Goal: Check status: Check status

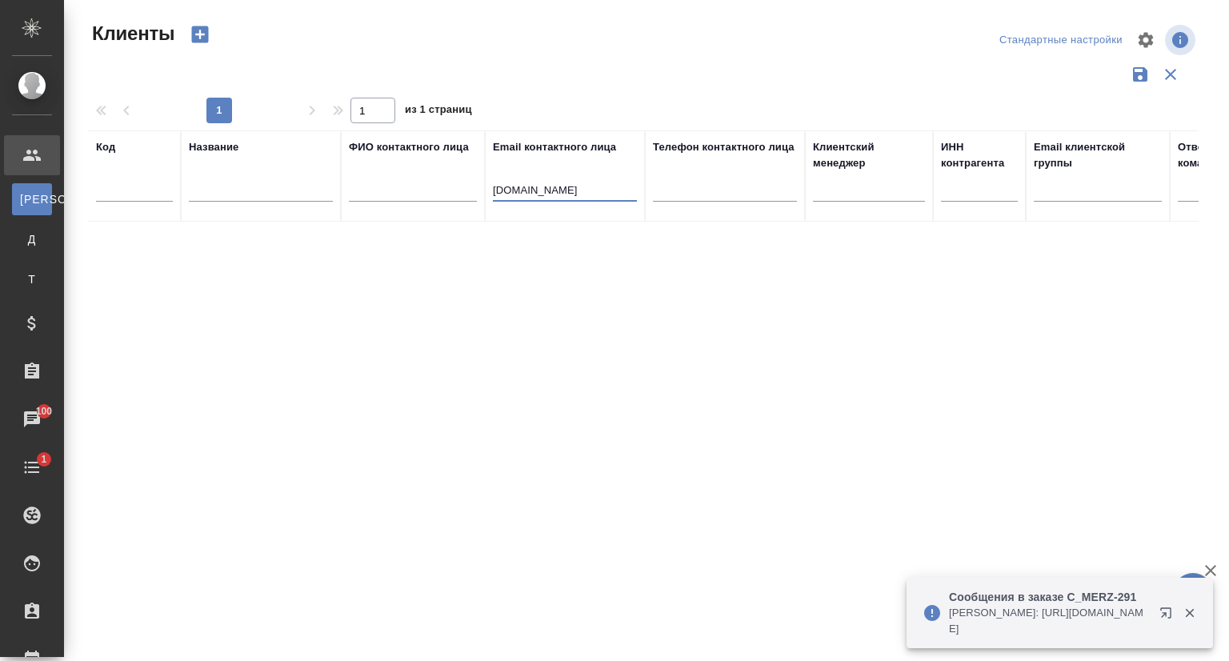
select select "RU"
drag, startPoint x: 617, startPoint y: 189, endPoint x: 462, endPoint y: 196, distance: 155.4
click at [462, 196] on tr "Код Название ФИО контактного лица Email контактного лица [DOMAIN_NAME] Телефон …" at bounding box center [693, 175] width 1210 height 91
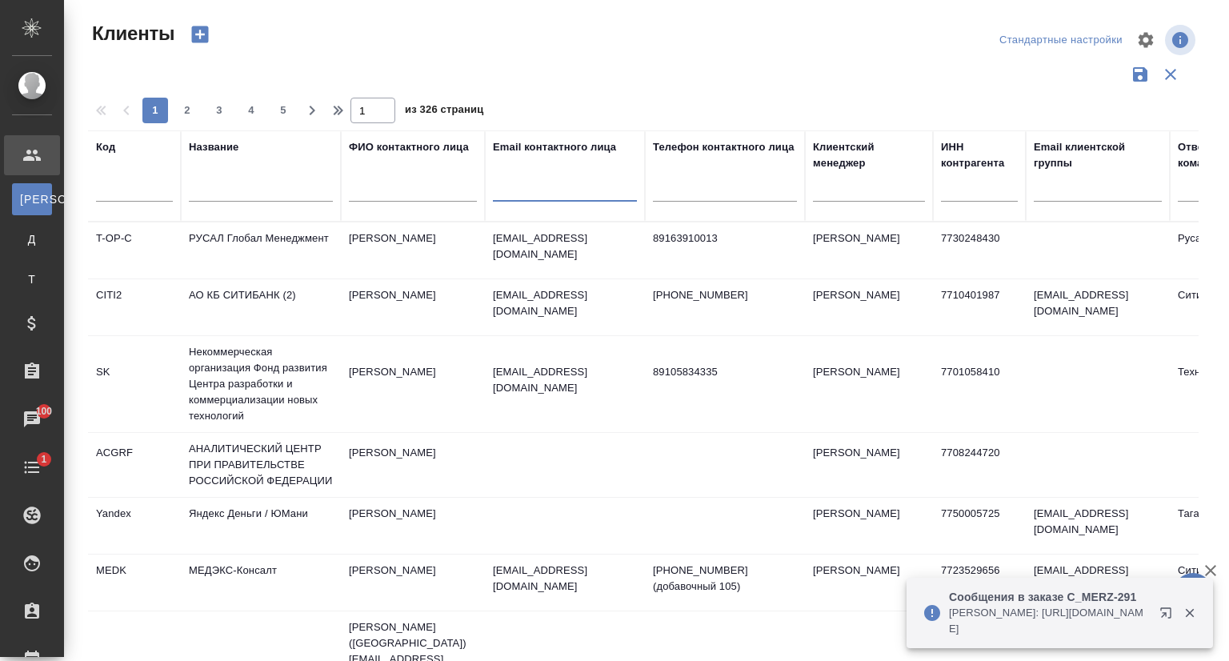
click at [272, 194] on input "text" at bounding box center [261, 192] width 144 height 20
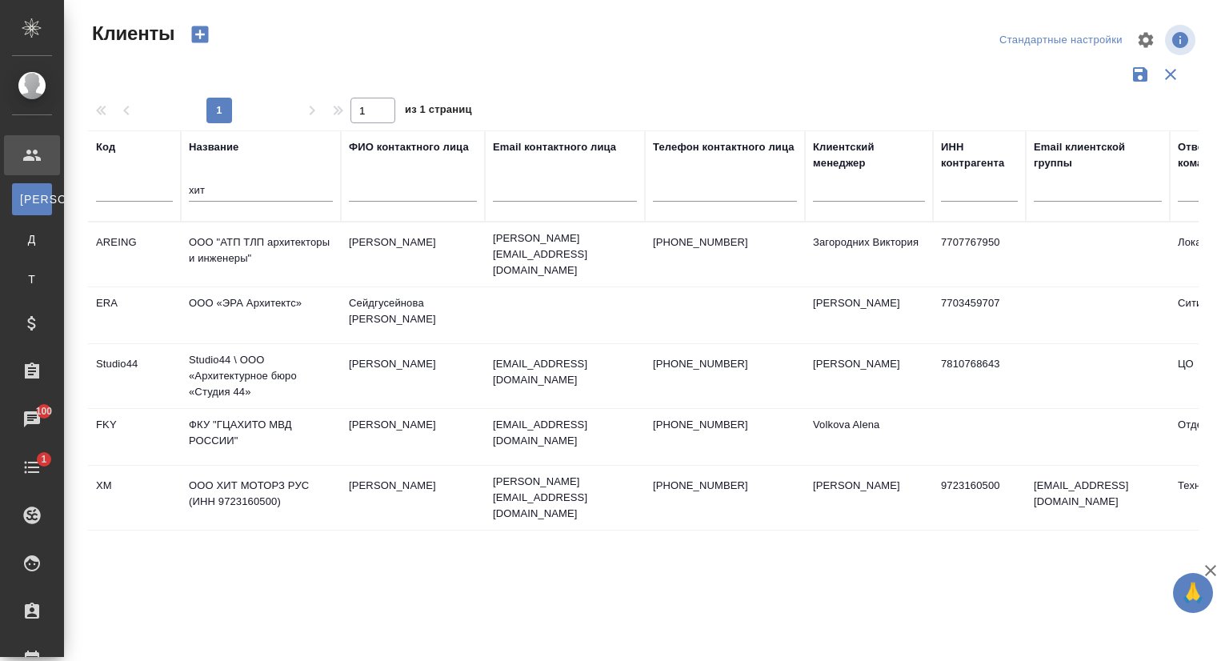
click at [235, 481] on td "ООО ХИТ МОТОРЗ РУС (ИНН 9723160500)" at bounding box center [261, 498] width 160 height 56
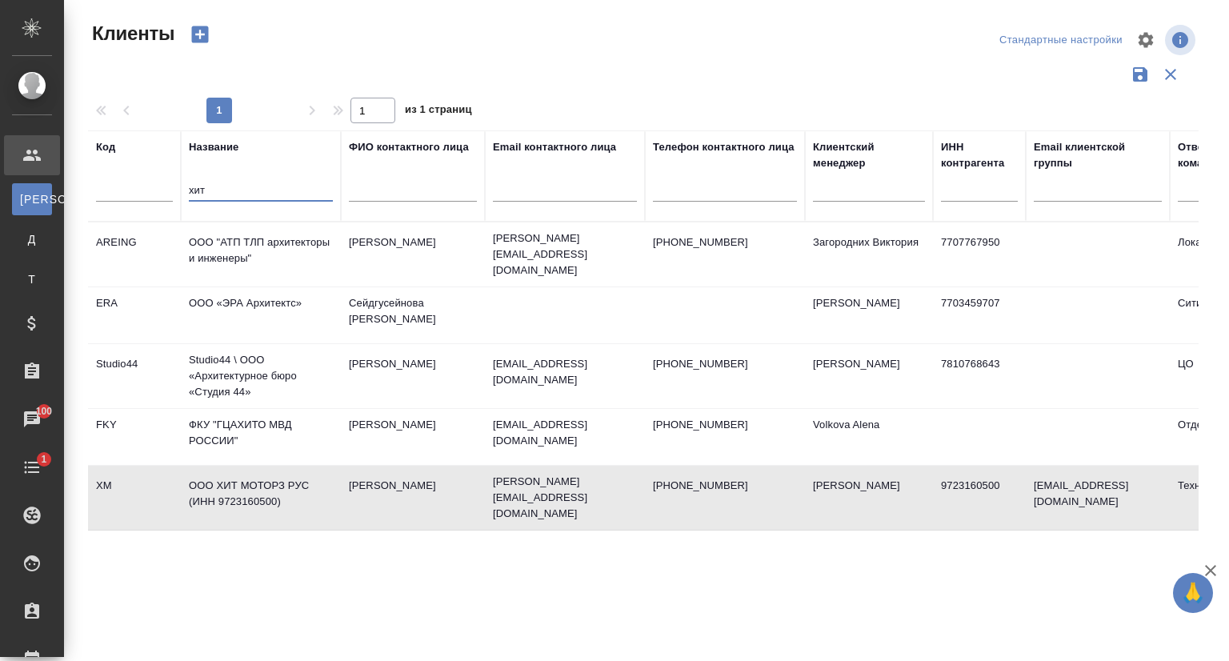
drag, startPoint x: 227, startPoint y: 199, endPoint x: 152, endPoint y: 201, distance: 75.2
click at [152, 201] on tr "Код Название хит ФИО контактного лица Email контактного лица Телефон контактног…" at bounding box center [693, 175] width 1210 height 91
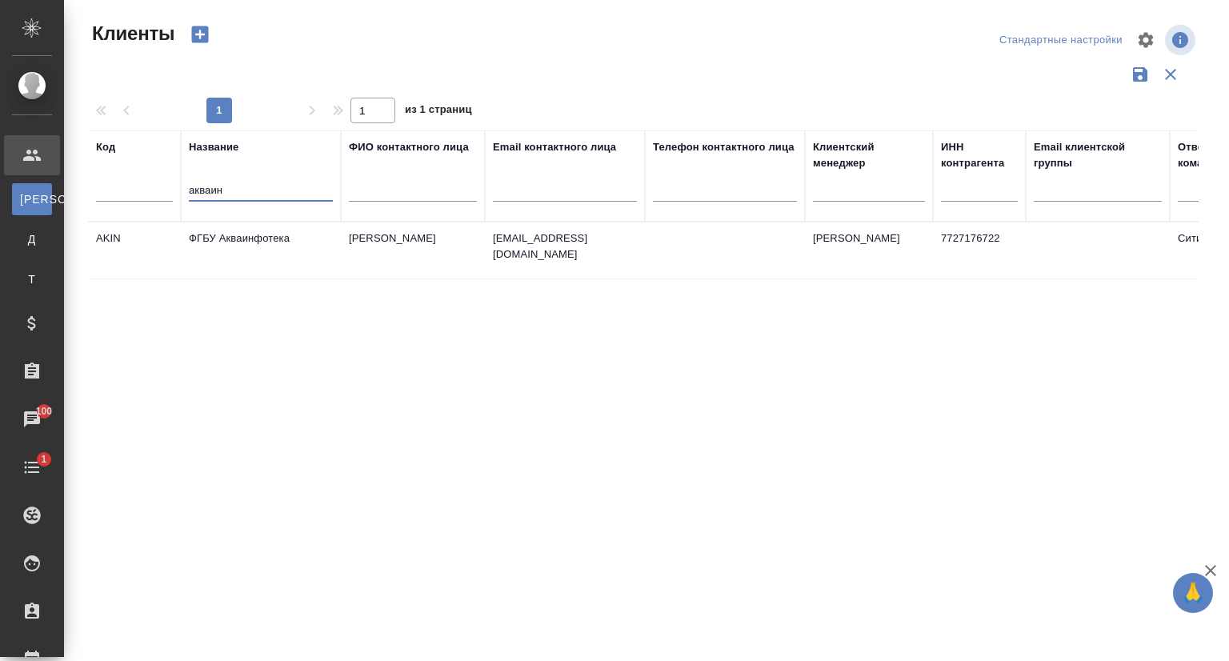
type input "акваин"
click at [272, 252] on td "ФГБУ Акваинфотека" at bounding box center [261, 250] width 160 height 56
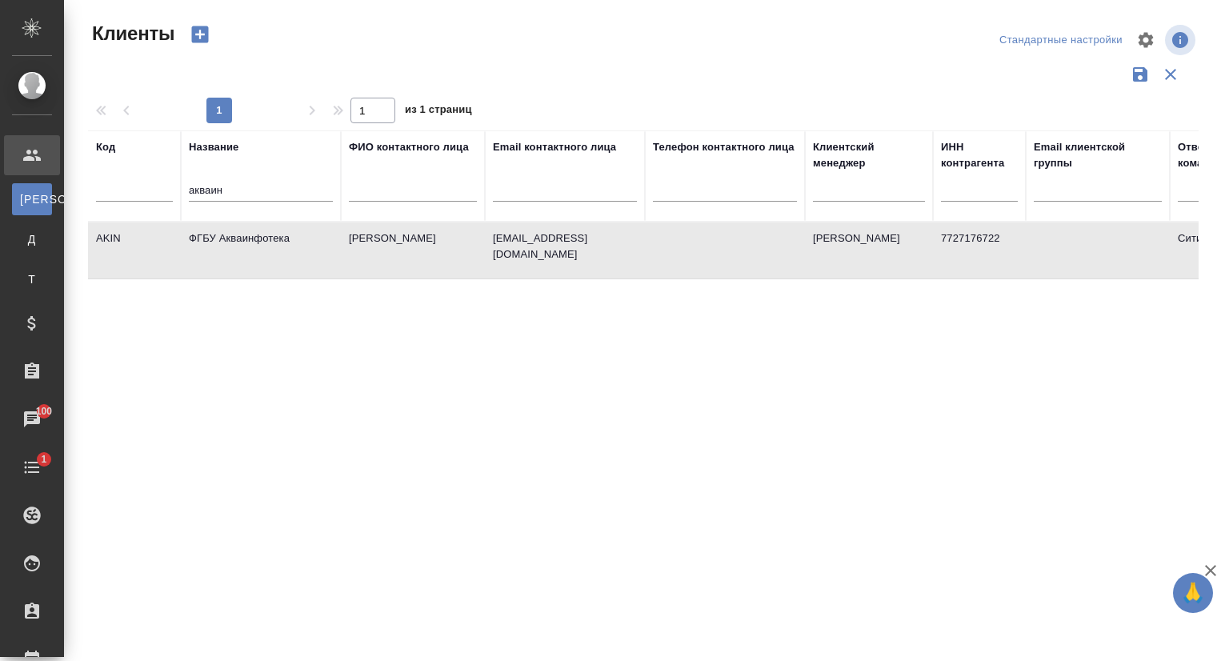
click at [272, 252] on td "ФГБУ Акваинфотека" at bounding box center [261, 250] width 160 height 56
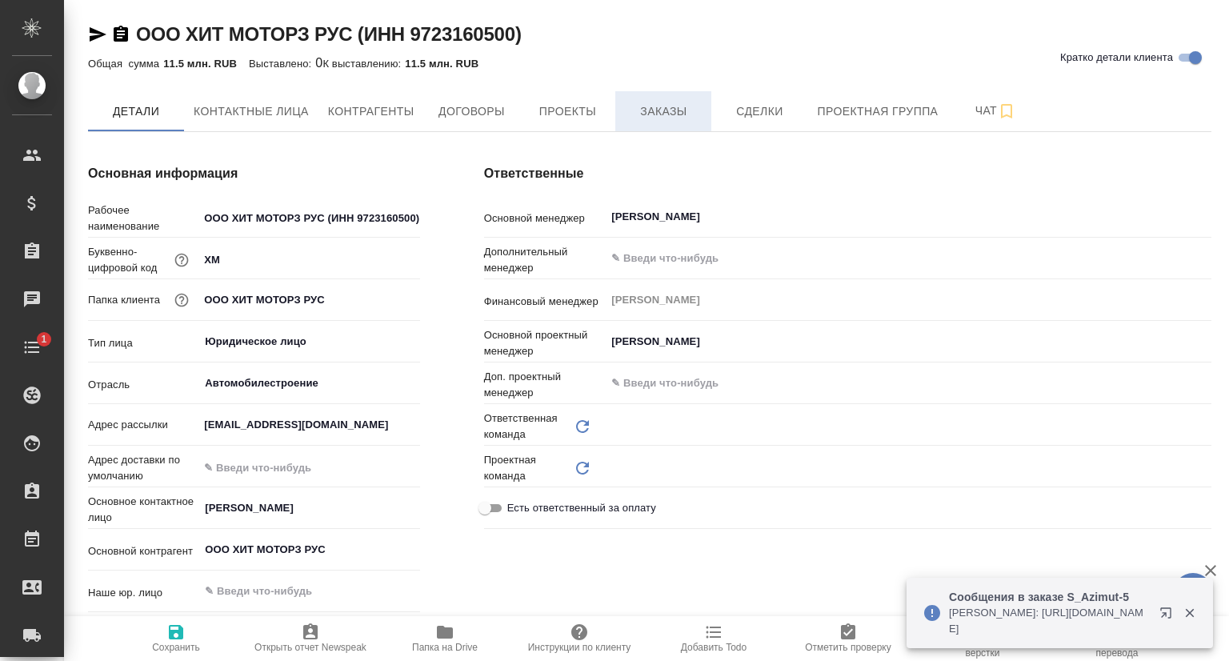
type input "Технический"
type textarea "x"
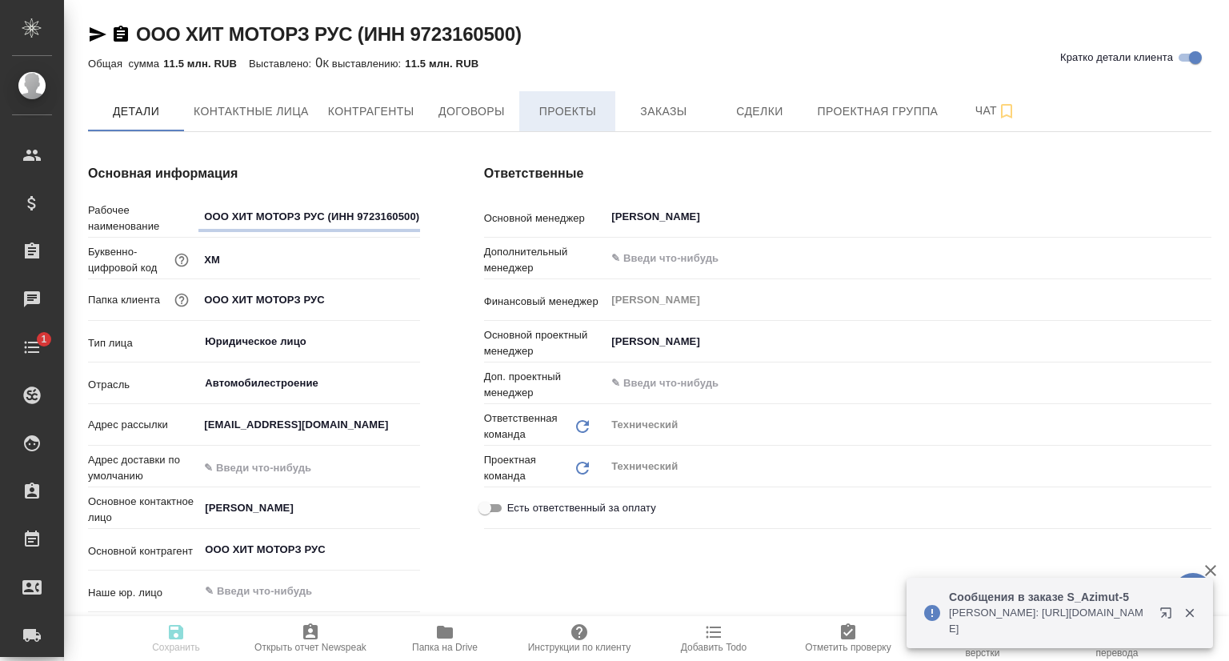
type textarea "x"
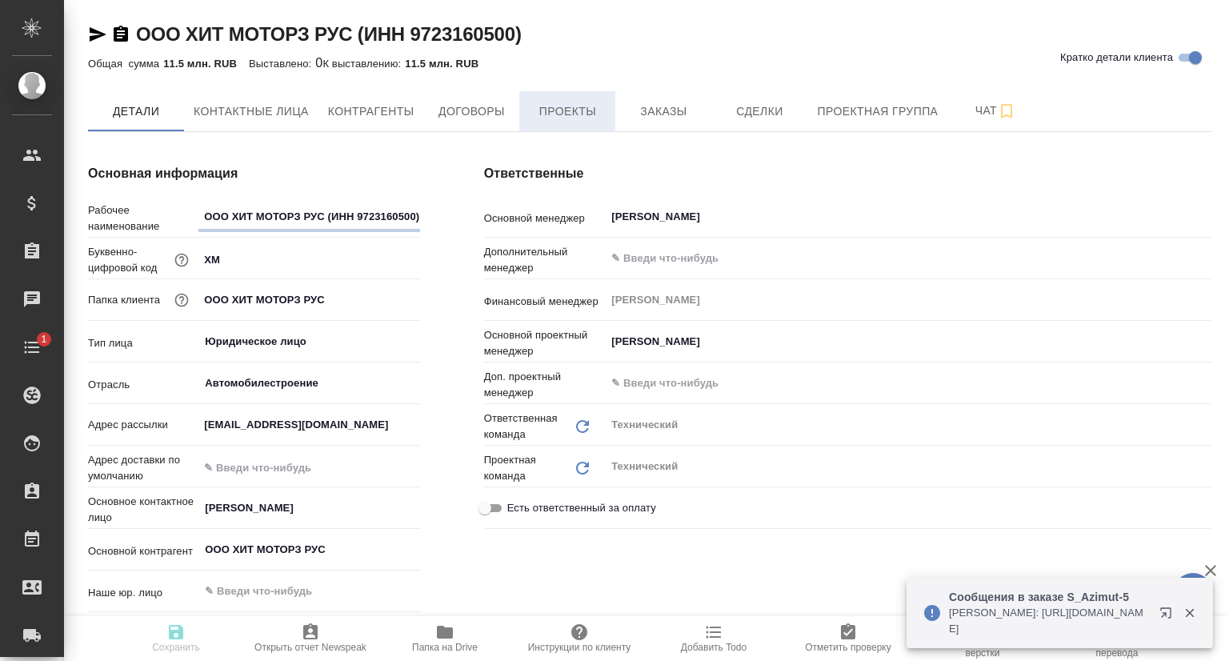
type textarea "x"
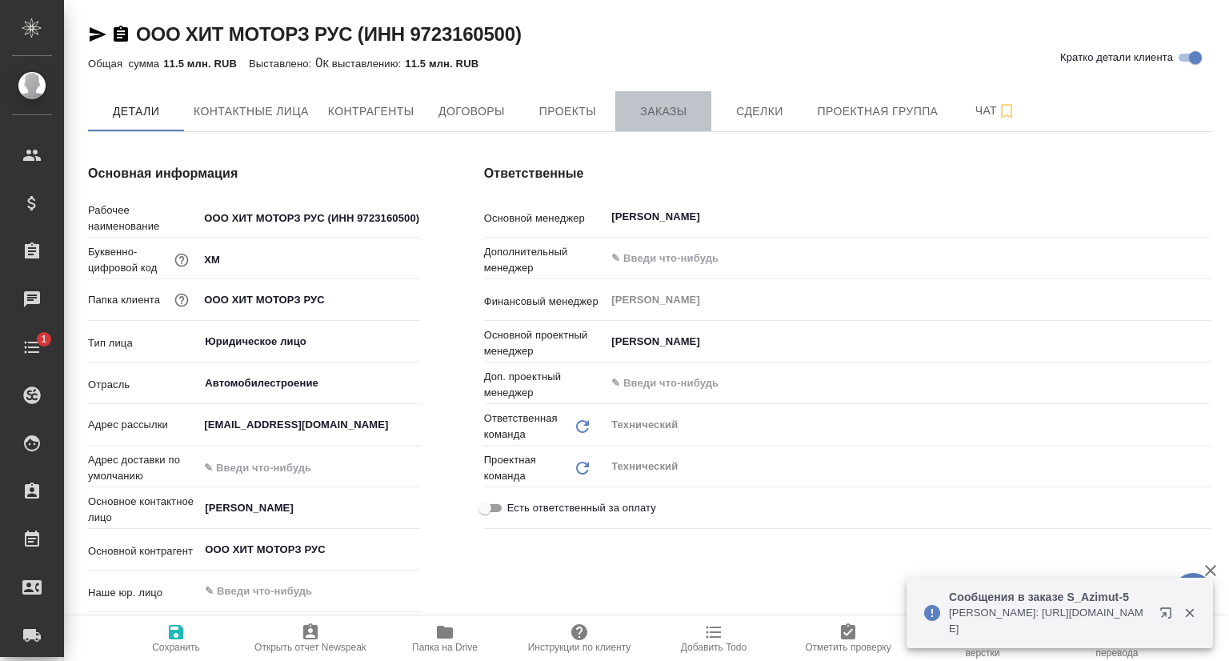
click at [637, 114] on span "Заказы" at bounding box center [663, 112] width 77 height 20
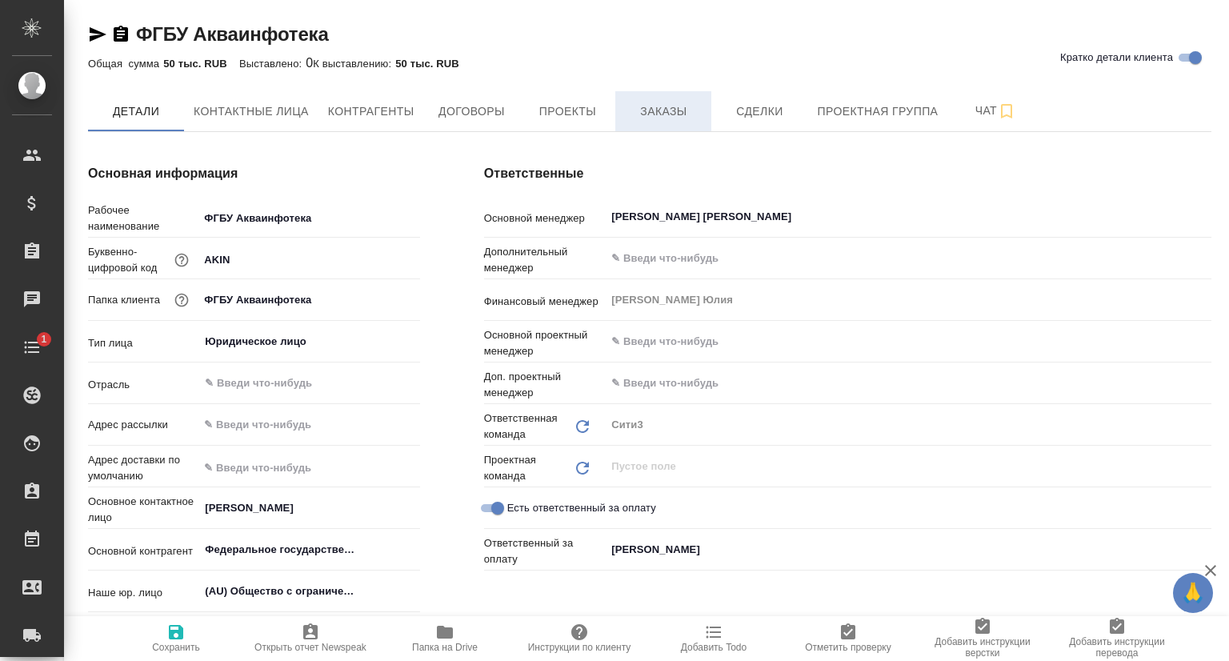
click at [690, 122] on button "Заказы" at bounding box center [663, 111] width 96 height 40
type textarea "x"
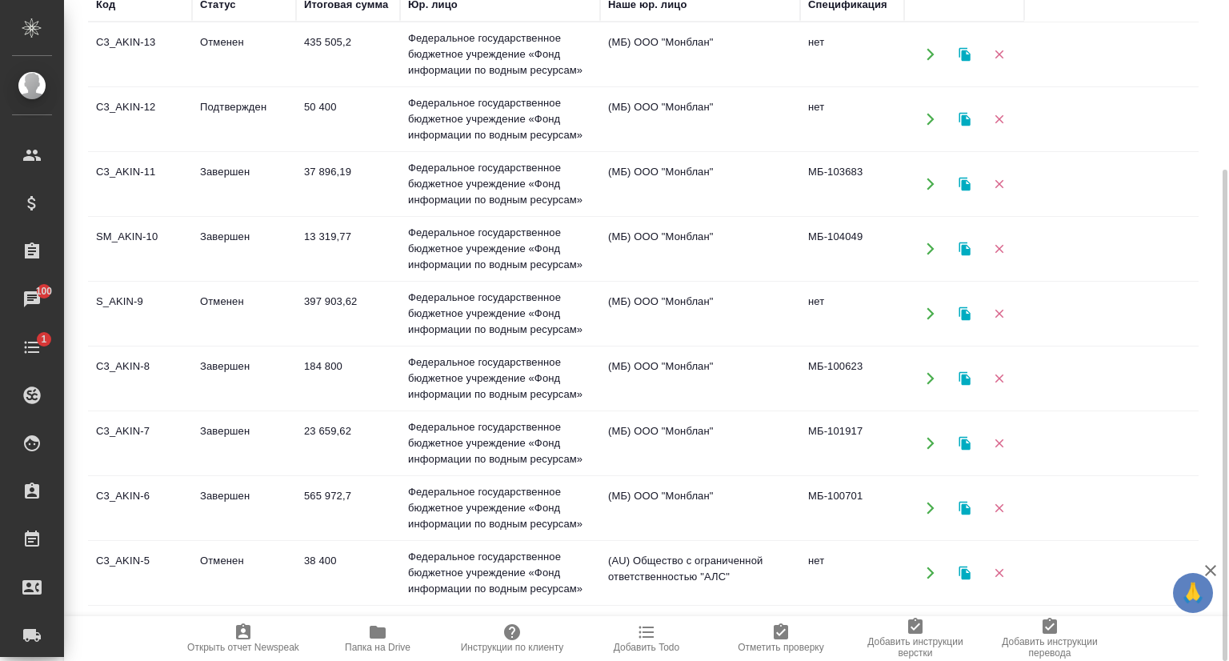
click at [134, 374] on td "C3_AKIN-8" at bounding box center [140, 378] width 104 height 56
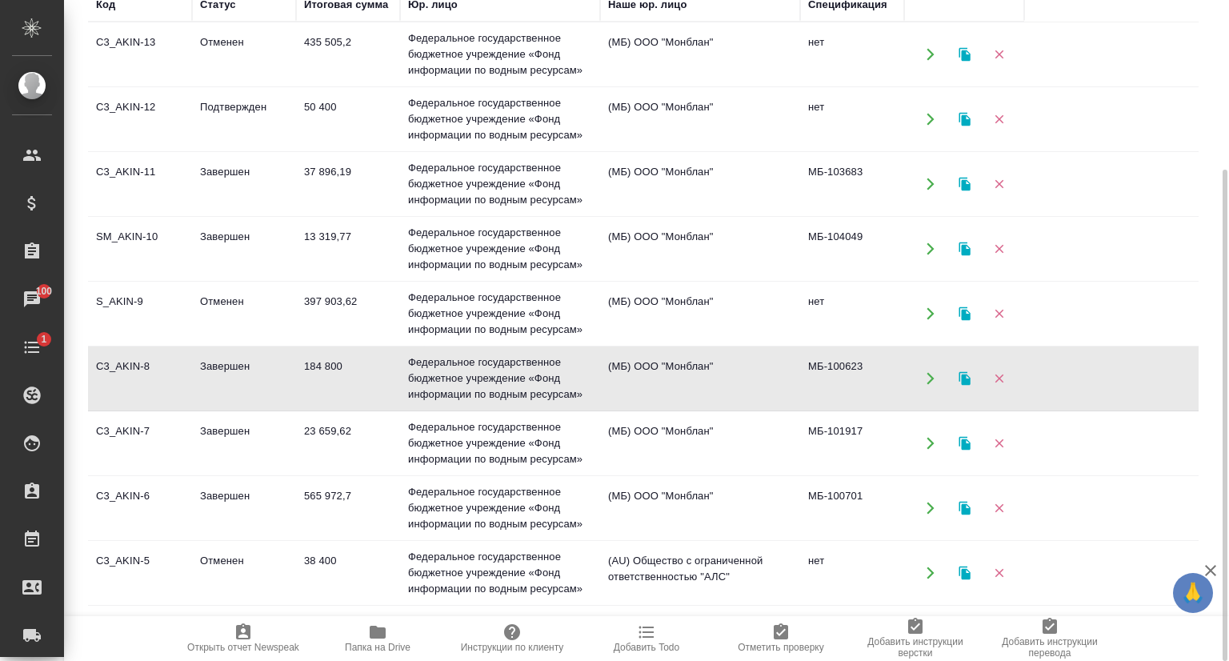
click at [135, 375] on td "C3_AKIN-8" at bounding box center [140, 378] width 104 height 56
click at [147, 386] on td "C3_AKIN-8" at bounding box center [140, 378] width 104 height 56
click at [148, 387] on td "C3_AKIN-8" at bounding box center [140, 378] width 104 height 56
click at [230, 380] on td "Завершен" at bounding box center [244, 378] width 104 height 56
click at [230, 381] on td "Завершен" at bounding box center [244, 378] width 104 height 56
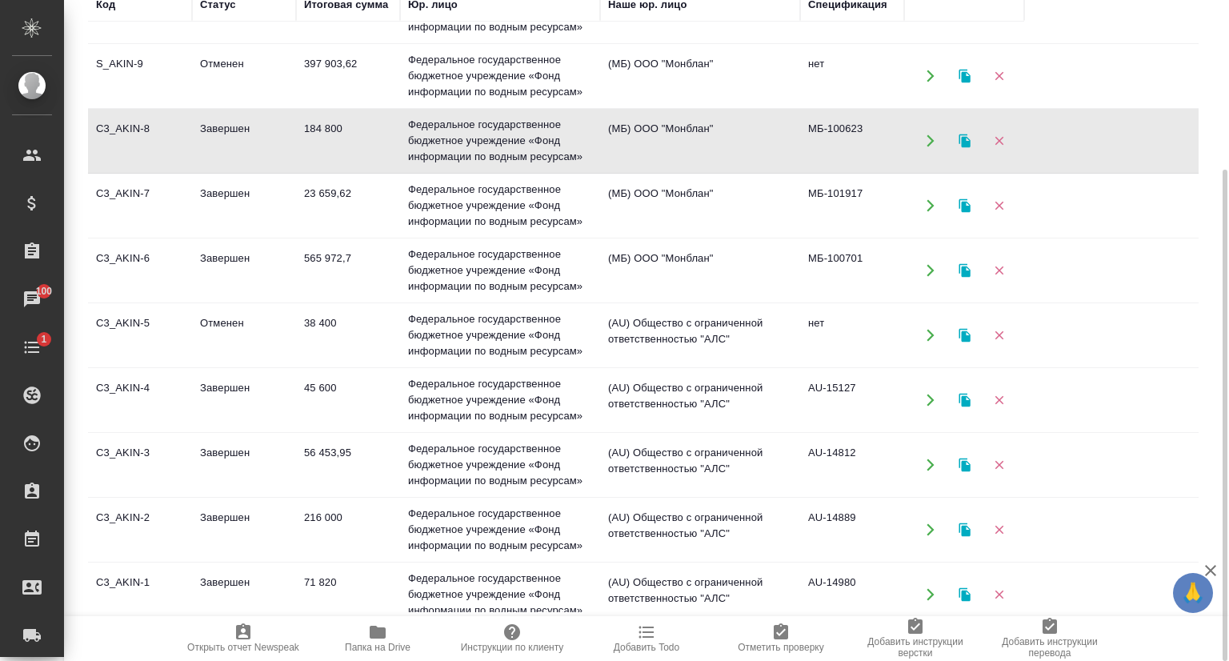
scroll to position [240, 0]
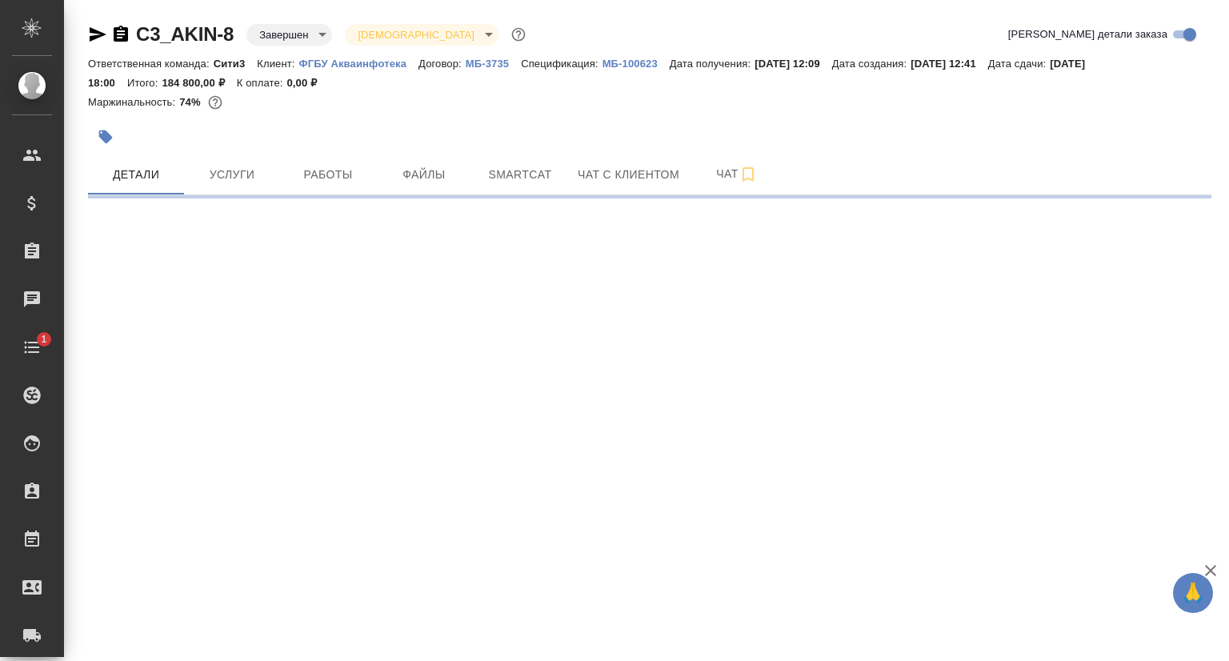
select select "RU"
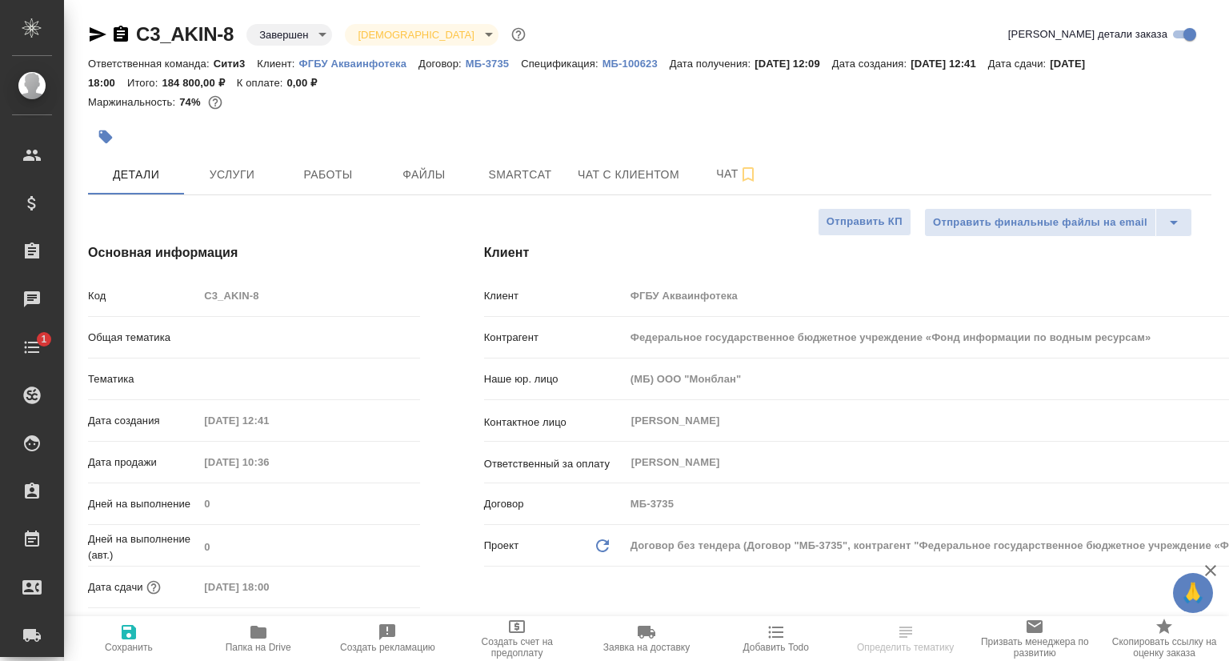
type textarea "x"
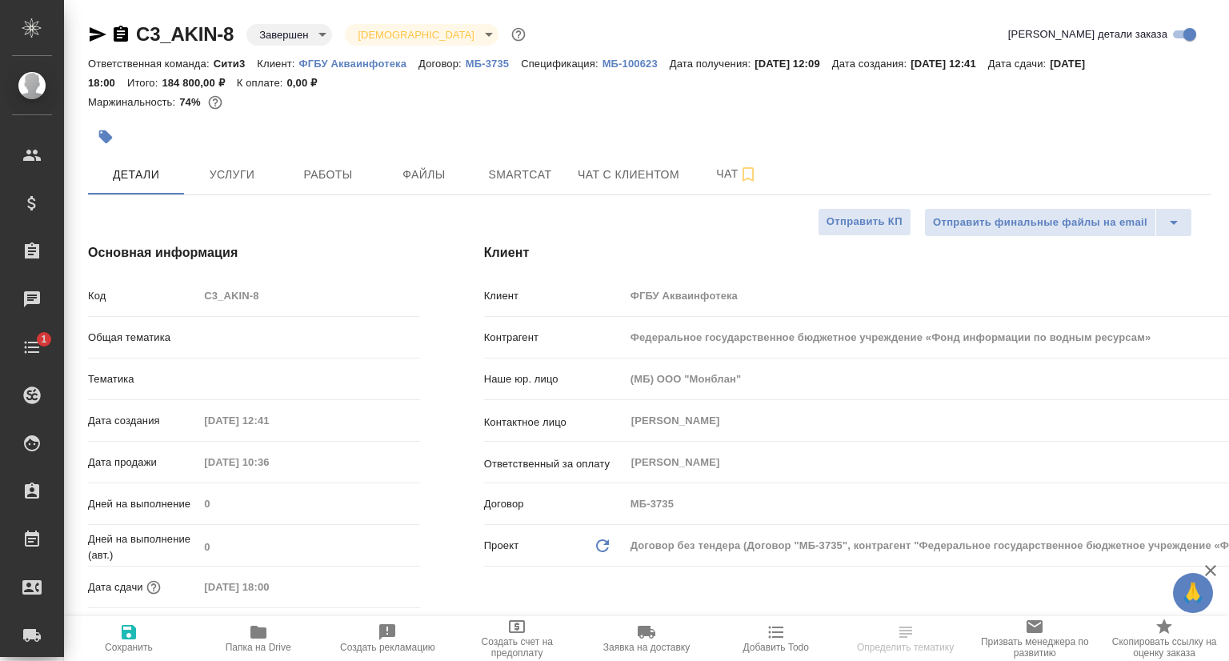
type textarea "x"
